Goal: Find specific page/section: Find specific page/section

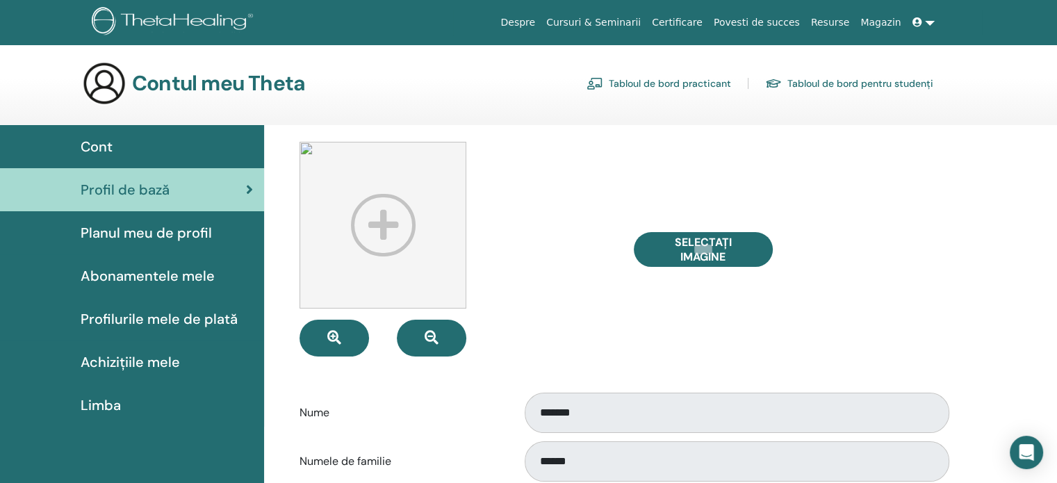
click at [647, 14] on link "Cursuri & Seminarii" at bounding box center [594, 23] width 106 height 26
click at [644, 20] on link "Cursuri & Seminarii" at bounding box center [594, 23] width 106 height 26
click at [706, 23] on link "Certificare" at bounding box center [678, 23] width 62 height 26
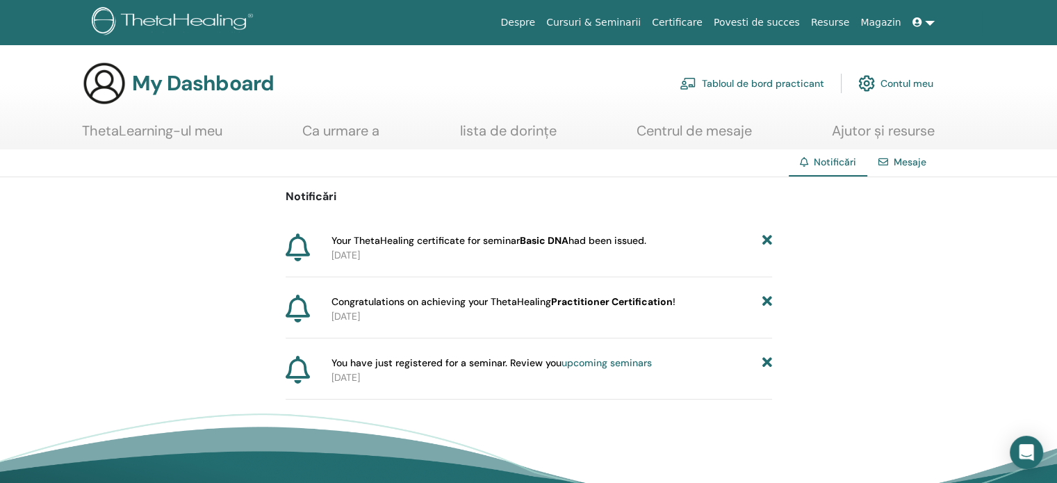
click at [553, 238] on b "Basic DNA" at bounding box center [544, 240] width 49 height 13
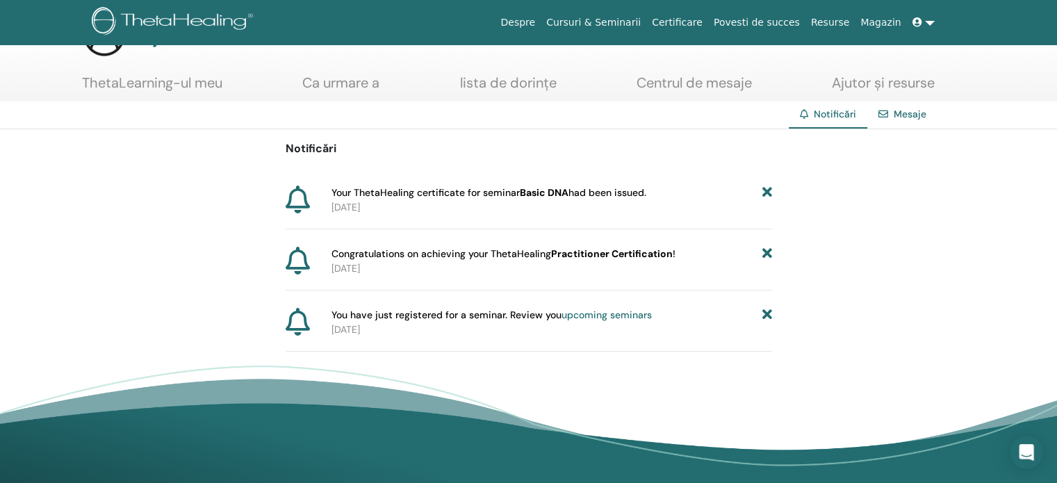
scroll to position [70, 0]
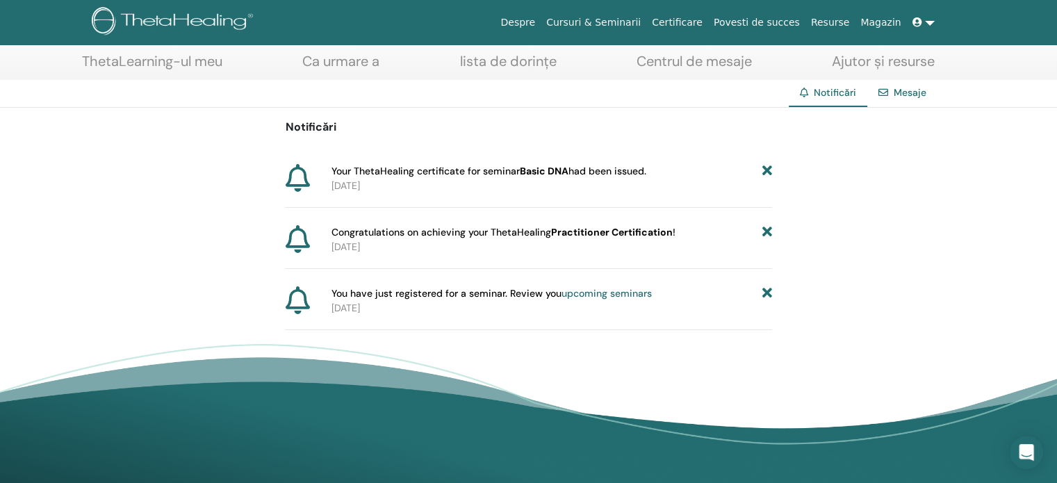
click at [912, 90] on link "Mesaje" at bounding box center [910, 92] width 33 height 13
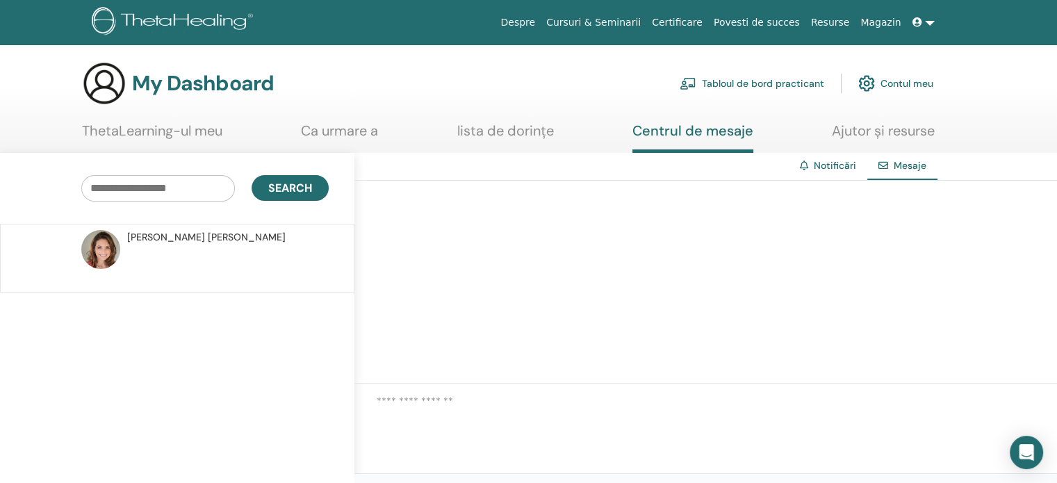
click at [722, 136] on link "Centrul de mesaje" at bounding box center [693, 137] width 121 height 31
click at [784, 84] on link "Tabloul de bord practicant" at bounding box center [752, 83] width 145 height 31
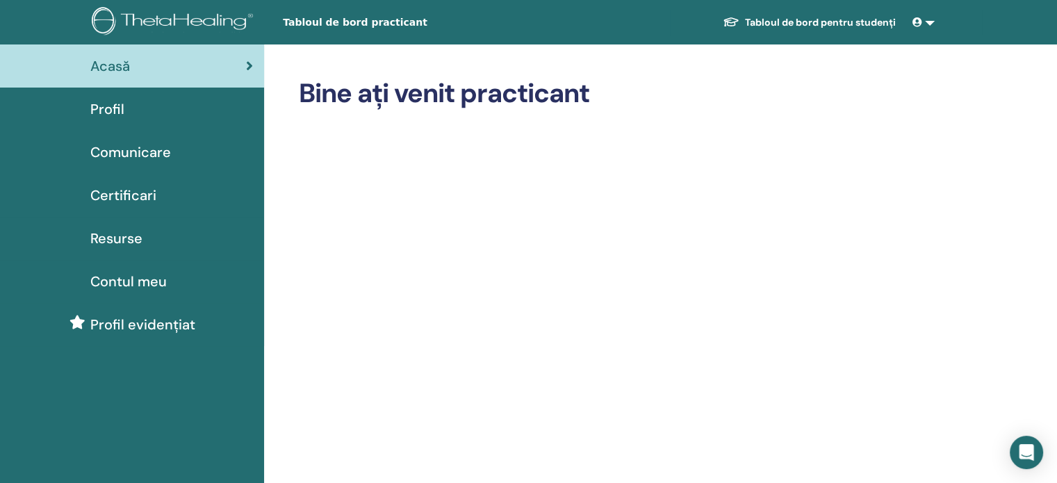
click at [131, 191] on span "Certificari" at bounding box center [123, 195] width 66 height 21
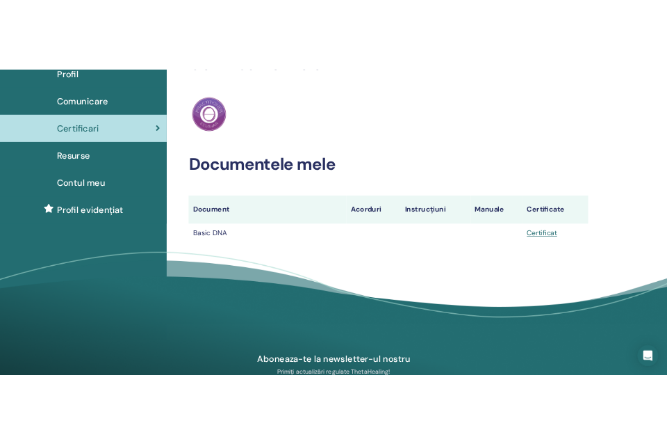
scroll to position [139, 0]
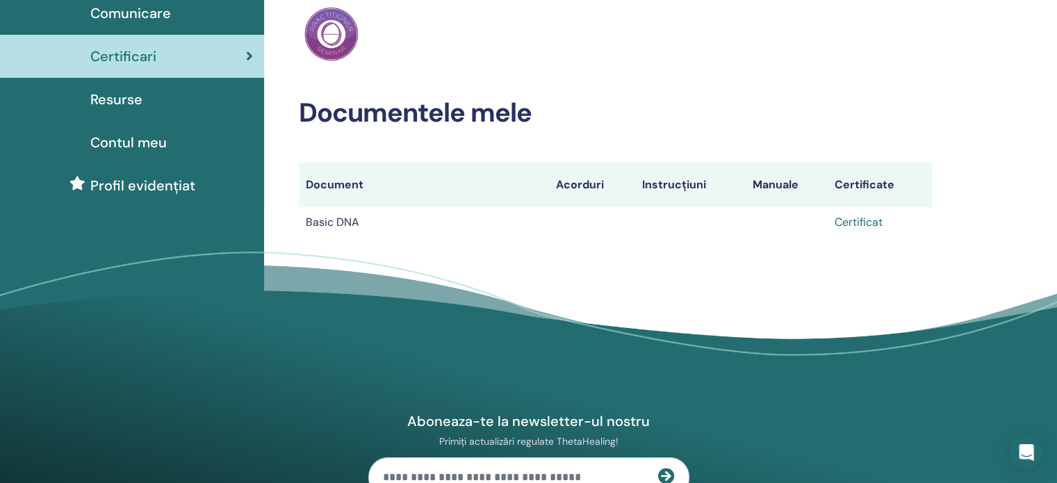
click at [854, 225] on link "Certificat" at bounding box center [859, 222] width 48 height 15
